Goal: Task Accomplishment & Management: Use online tool/utility

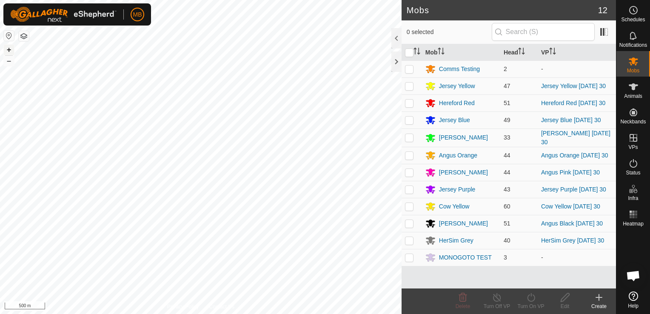
click at [9, 51] on button "+" at bounding box center [9, 50] width 10 height 10
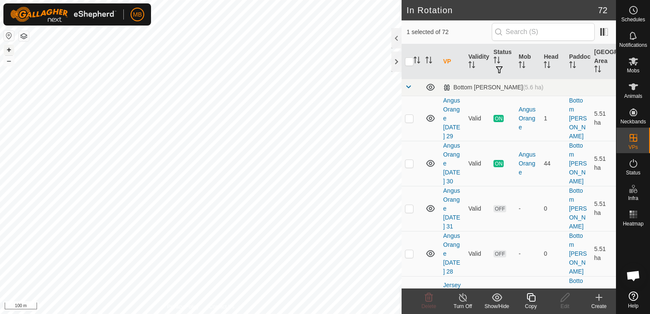
checkbox input "false"
checkbox input "true"
checkbox input "false"
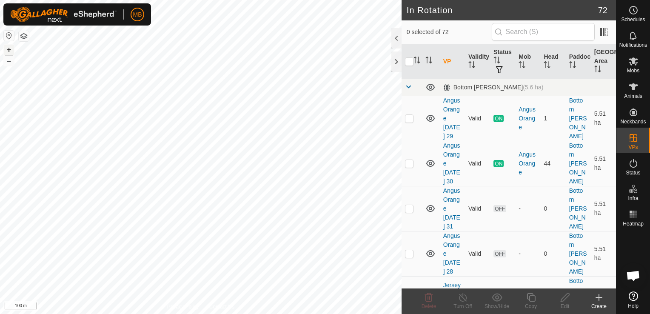
click at [10, 50] on button "+" at bounding box center [9, 50] width 10 height 10
